Goal: Communication & Community: Participate in discussion

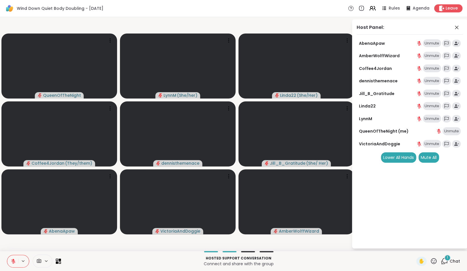
click at [12, 261] on icon at bounding box center [13, 261] width 5 height 5
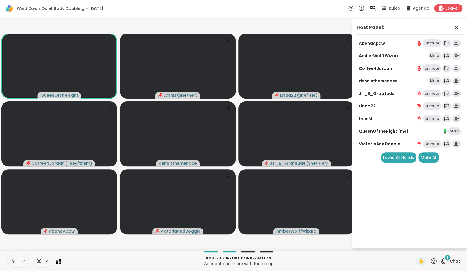
click at [12, 263] on icon at bounding box center [13, 261] width 5 height 5
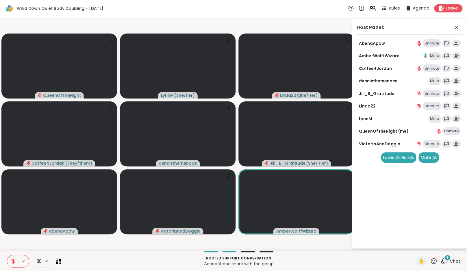
click at [447, 261] on icon at bounding box center [444, 261] width 7 height 7
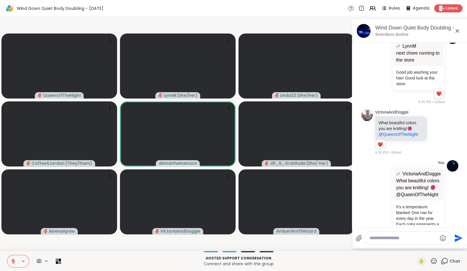
scroll to position [507, 0]
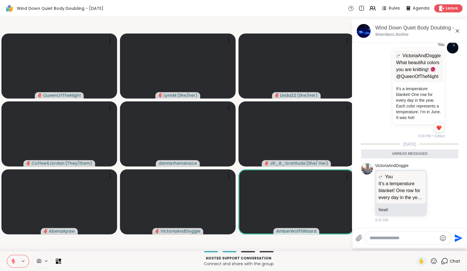
click at [461, 29] on icon at bounding box center [457, 30] width 7 height 7
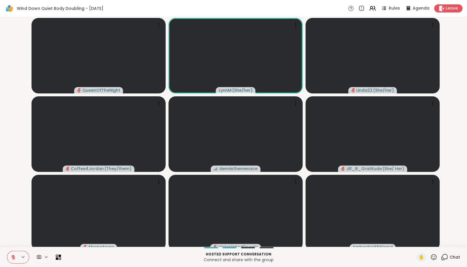
click at [14, 259] on icon at bounding box center [13, 257] width 4 height 4
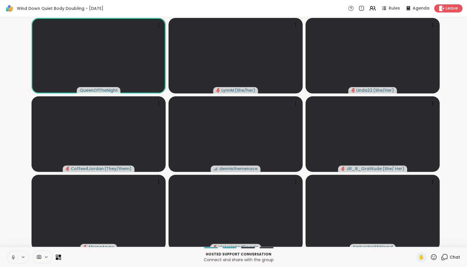
click at [14, 258] on icon at bounding box center [13, 257] width 3 height 2
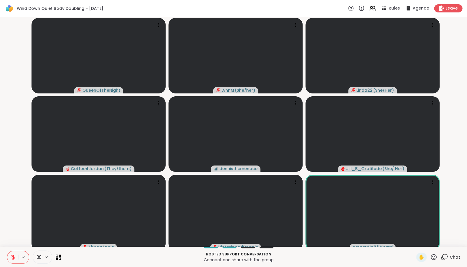
click at [5, 210] on video-player-container "QueenOfTheNight [PERSON_NAME] ( She/her ) Linda22 ( She/Her ) Coffee4Jordan ( T…" at bounding box center [233, 131] width 460 height 225
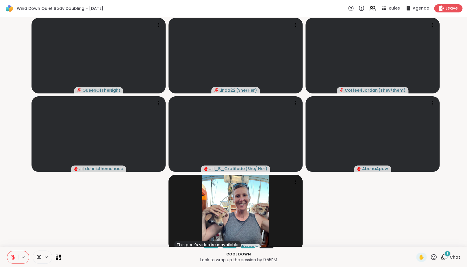
click at [443, 259] on icon at bounding box center [444, 256] width 7 height 7
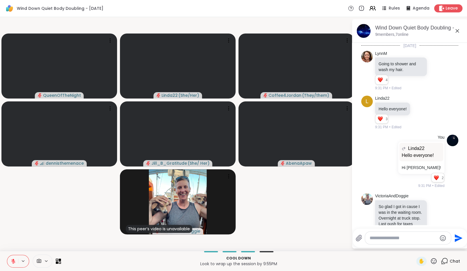
scroll to position [557, 0]
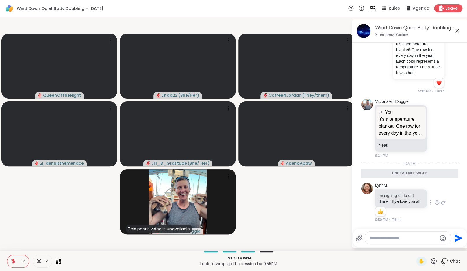
click at [435, 201] on icon at bounding box center [437, 202] width 5 height 6
click at [435, 191] on div "Select Reaction: Heart" at bounding box center [437, 193] width 5 height 5
click at [443, 260] on icon at bounding box center [444, 260] width 5 height 5
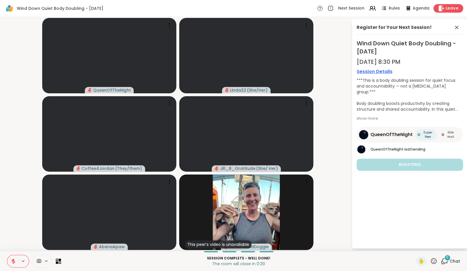
click at [446, 10] on div "Leave" at bounding box center [449, 8] width 30 height 8
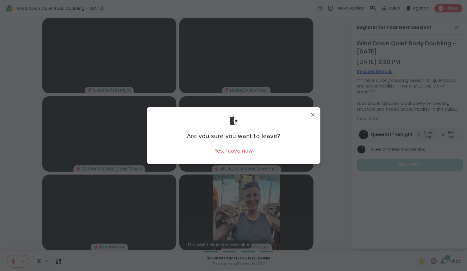
click at [238, 154] on div "Yes, leave now" at bounding box center [234, 150] width 38 height 7
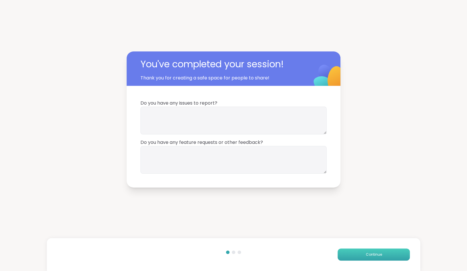
click at [386, 259] on button "Continue" at bounding box center [374, 255] width 72 height 12
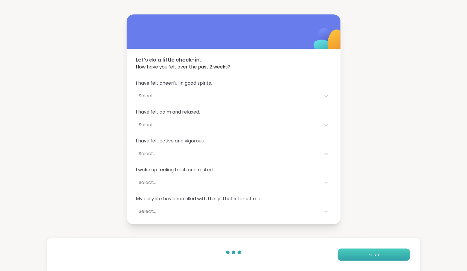
click at [386, 259] on button "Finish" at bounding box center [374, 255] width 72 height 12
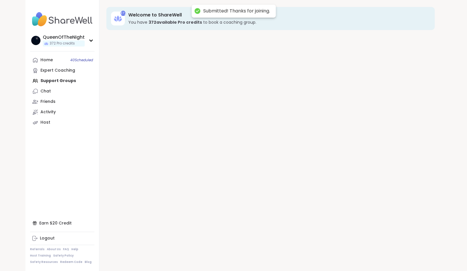
click at [386, 259] on div "372 Welcome to ShareWell You have 372 available Pro credit s to book a coaching…" at bounding box center [270, 135] width 342 height 271
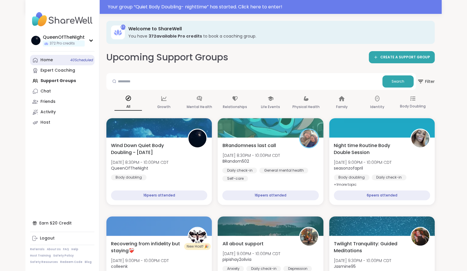
click at [52, 59] on div "Home 40 Scheduled" at bounding box center [46, 60] width 12 height 6
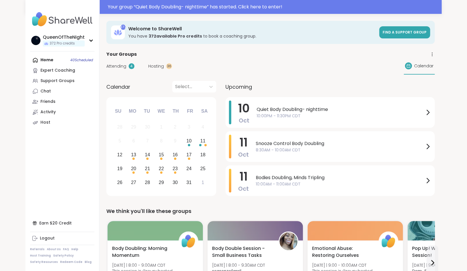
click at [114, 65] on span "Attending" at bounding box center [116, 66] width 20 height 6
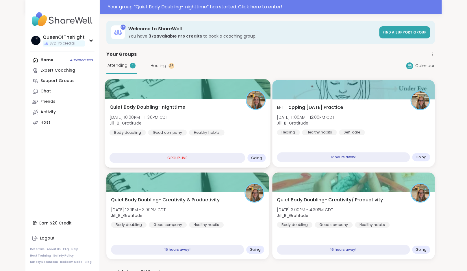
click at [195, 117] on div "Quiet Body Doubling- nighttime [DATE] 10:00PM - 11:30PM CDT Jill_B_Gratitude Bo…" at bounding box center [188, 120] width 156 height 32
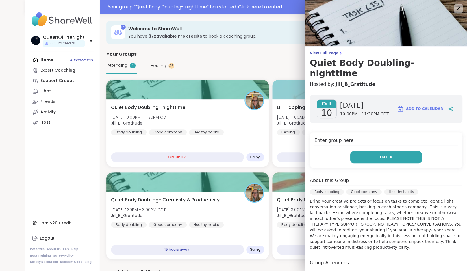
click at [387, 155] on span "Enter" at bounding box center [386, 157] width 13 height 5
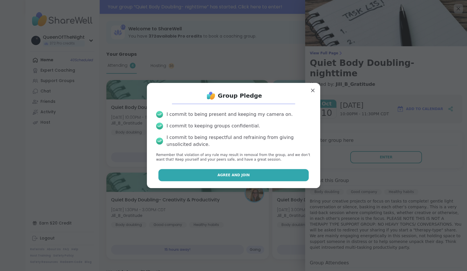
click at [226, 173] on span "Agree and Join" at bounding box center [233, 175] width 32 height 5
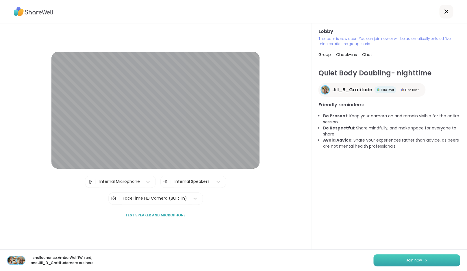
click at [412, 261] on span "Join now" at bounding box center [414, 260] width 16 height 5
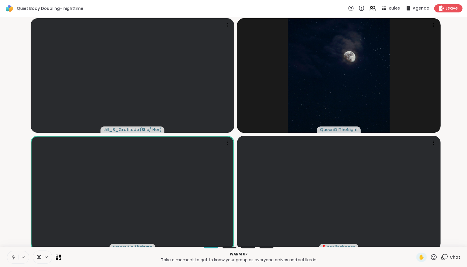
click at [15, 260] on icon at bounding box center [13, 256] width 5 height 5
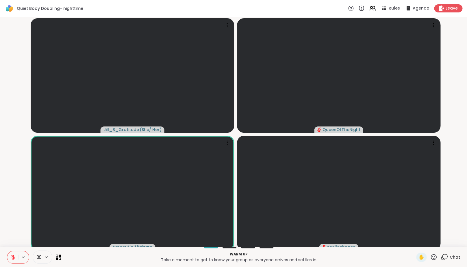
click at [25, 210] on video-player-container "Jill_B_Gratitude ( She/ Her ) QueenOfTheNight AmberWolffWizard shelleehance" at bounding box center [233, 131] width 460 height 225
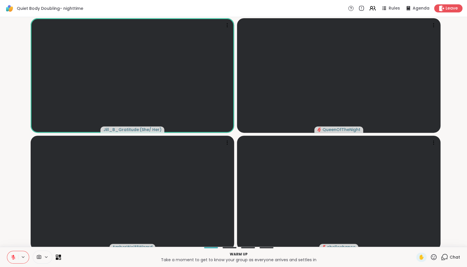
click at [11, 217] on video-player-container "Jill_B_Gratitude ( She/ Her ) QueenOfTheNight AmberWolffWizard shelleehance" at bounding box center [233, 131] width 460 height 225
click at [13, 257] on icon at bounding box center [13, 255] width 2 height 2
click at [14, 260] on icon at bounding box center [13, 256] width 5 height 5
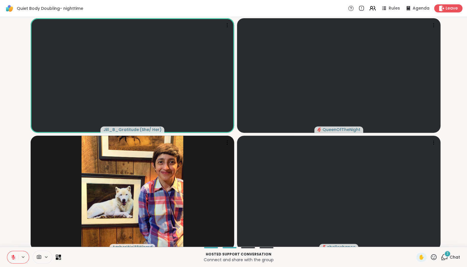
click at [446, 260] on icon at bounding box center [444, 256] width 7 height 7
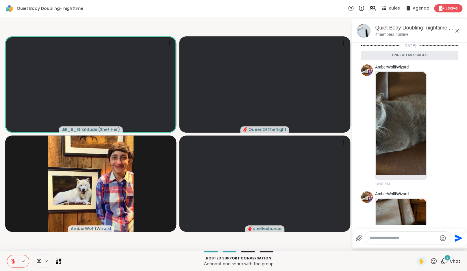
scroll to position [125, 0]
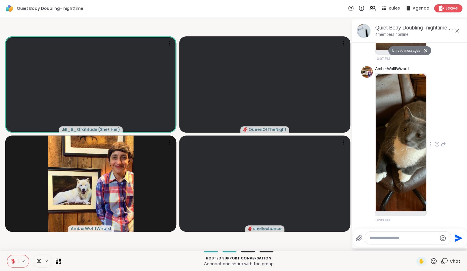
click at [435, 145] on icon at bounding box center [437, 144] width 5 height 6
click at [436, 134] on div "Select Reaction: Heart" at bounding box center [437, 134] width 5 height 5
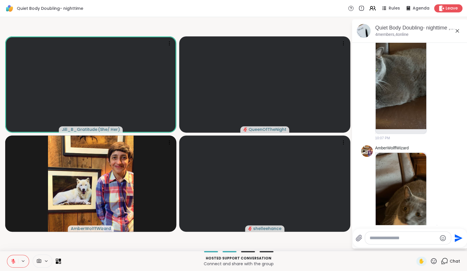
scroll to position [41, 0]
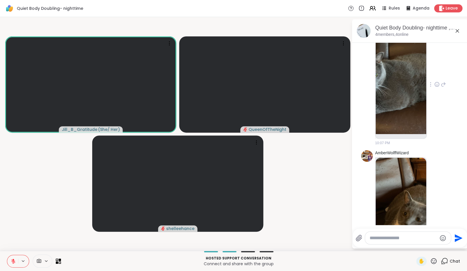
click at [435, 82] on icon at bounding box center [437, 84] width 4 height 4
click at [438, 71] on button "Select Reaction: Heart" at bounding box center [437, 75] width 12 height 12
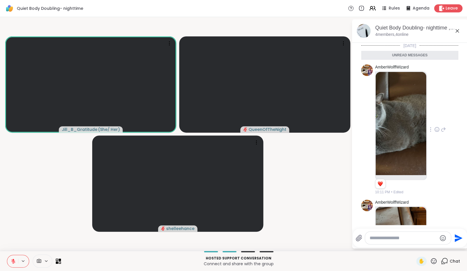
scroll to position [142, 0]
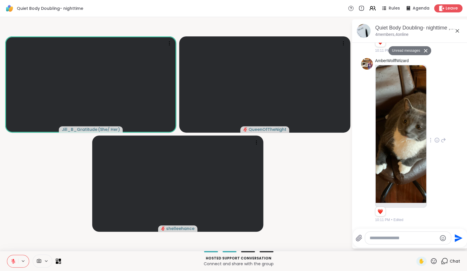
click at [415, 236] on textarea "Type your message" at bounding box center [403, 238] width 67 height 6
type textarea "**********"
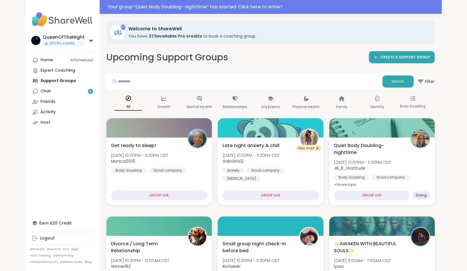
click at [54, 61] on link "Home 40 Scheduled" at bounding box center [62, 60] width 64 height 10
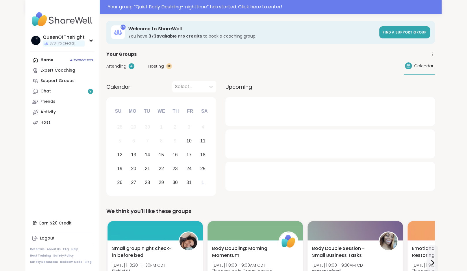
click at [126, 66] on div "Attending 4" at bounding box center [120, 66] width 28 height 6
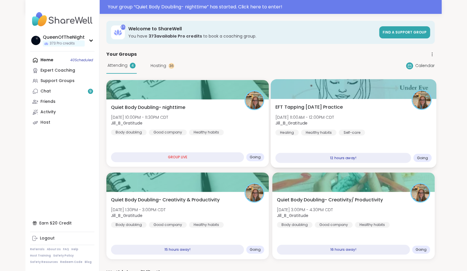
click at [383, 140] on div "EFT Tapping Saturday Practice Sat, Oct 11 | 11:00AM - 12:00PM CDT Jill_B_Gratit…" at bounding box center [354, 133] width 166 height 69
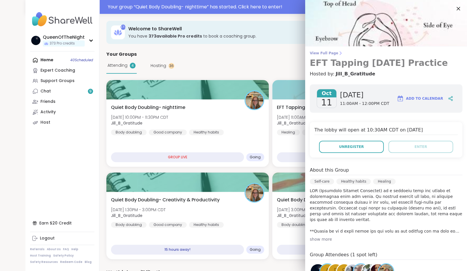
click at [333, 52] on span "View Full Page" at bounding box center [386, 53] width 153 height 5
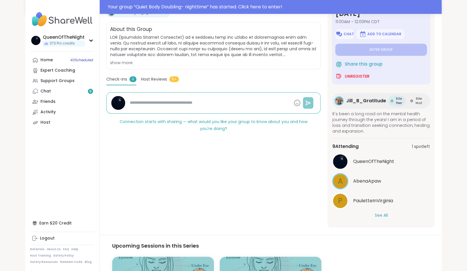
scroll to position [115, 0]
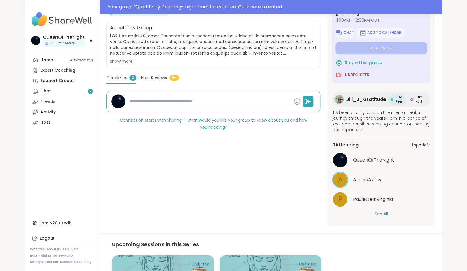
click at [380, 216] on button "See All" at bounding box center [381, 214] width 13 height 6
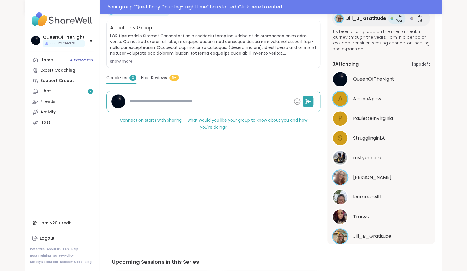
scroll to position [100, 0]
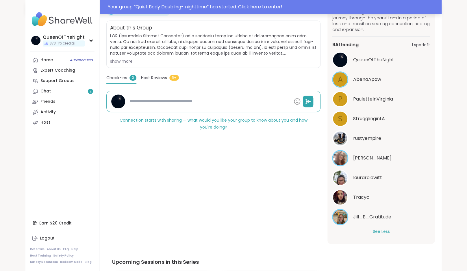
type textarea "*"
